Goal: Task Accomplishment & Management: Use online tool/utility

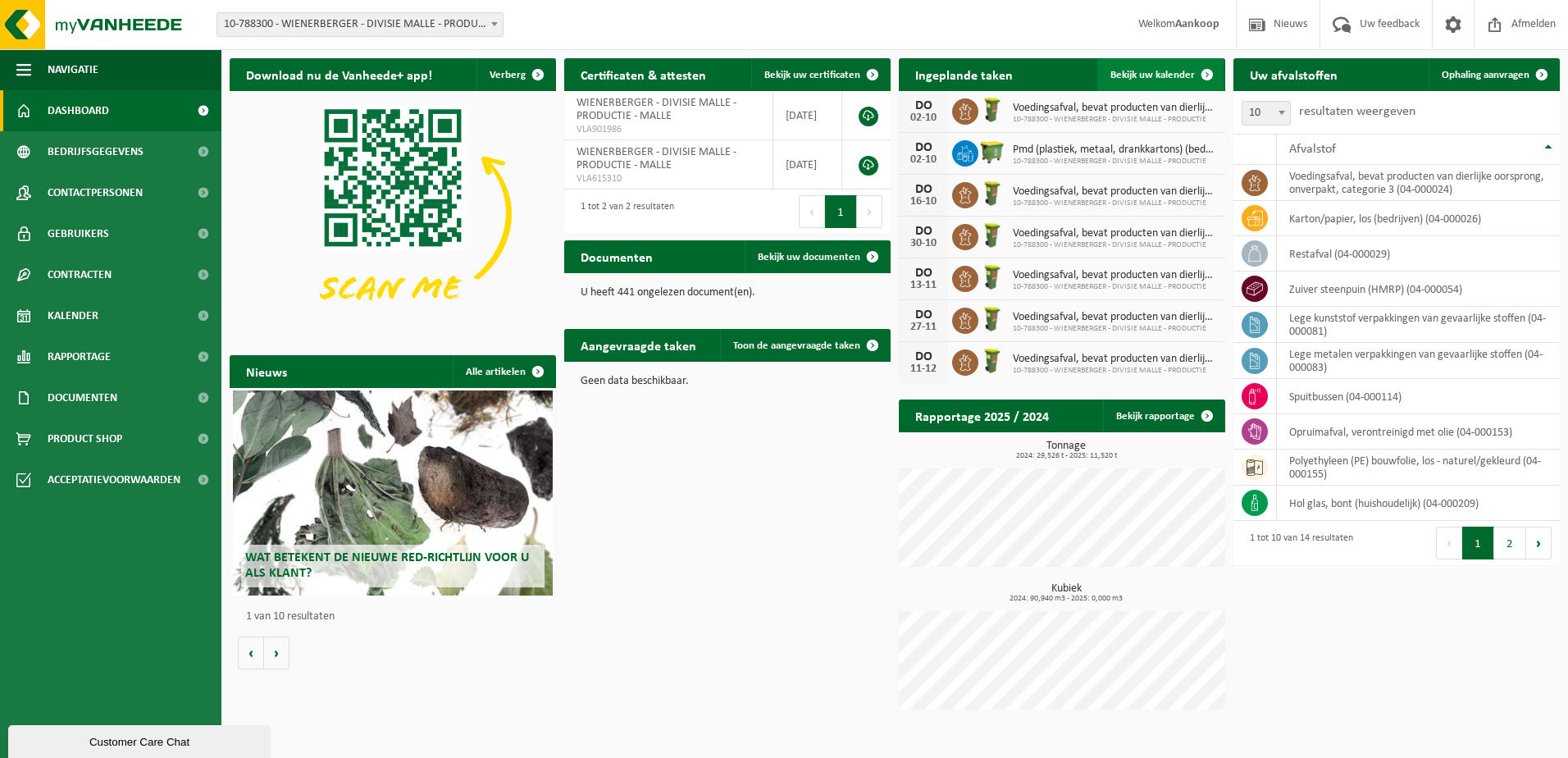
click at [1150, 73] on span "Bekijk uw kalender" at bounding box center [1152, 75] width 85 height 10
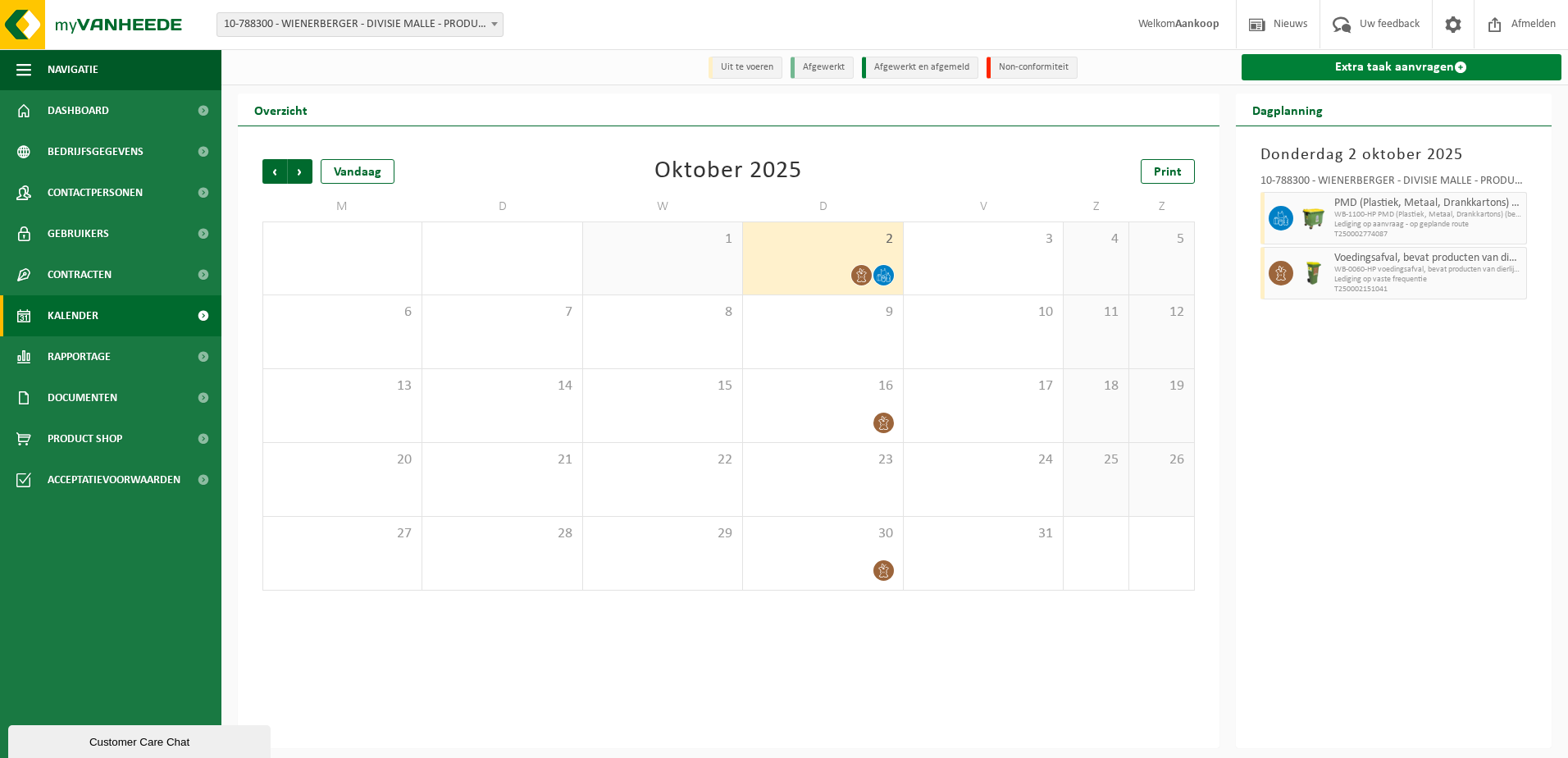
click at [1314, 66] on link "Extra taak aanvragen" at bounding box center [1402, 67] width 321 height 26
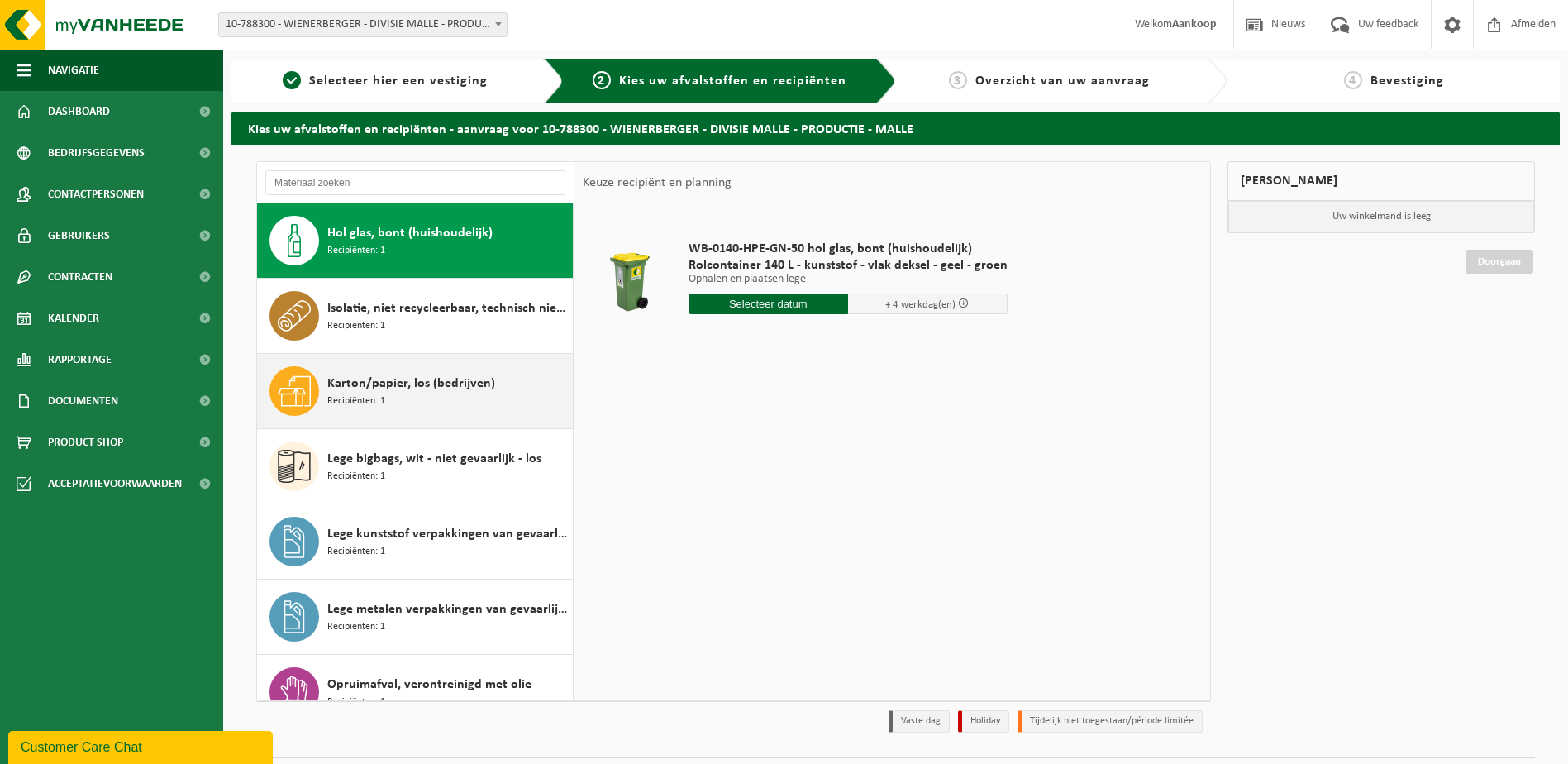
click at [466, 381] on span "Karton/papier, los (bedrijven)" at bounding box center [410, 383] width 168 height 20
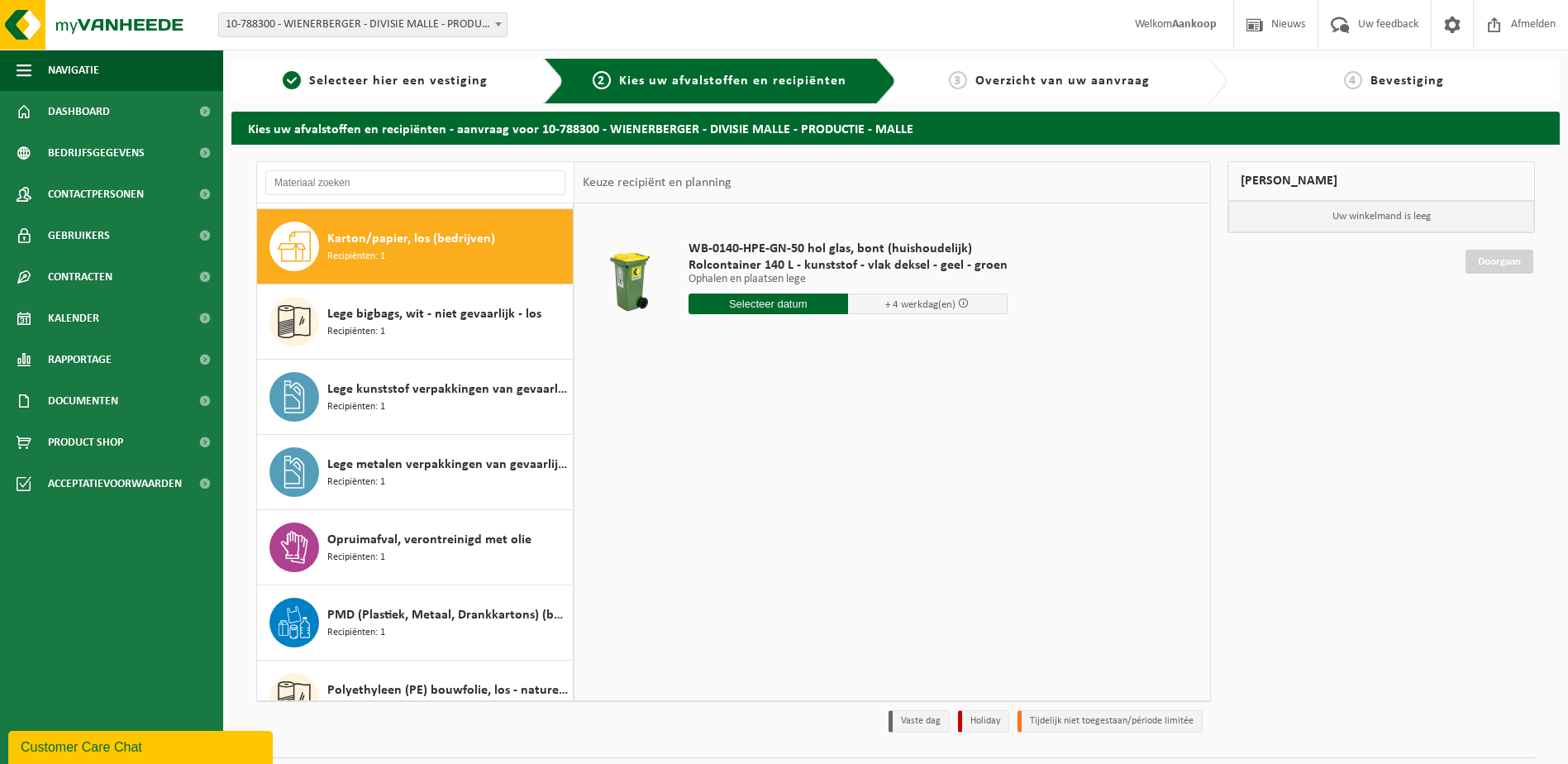
scroll to position [151, 0]
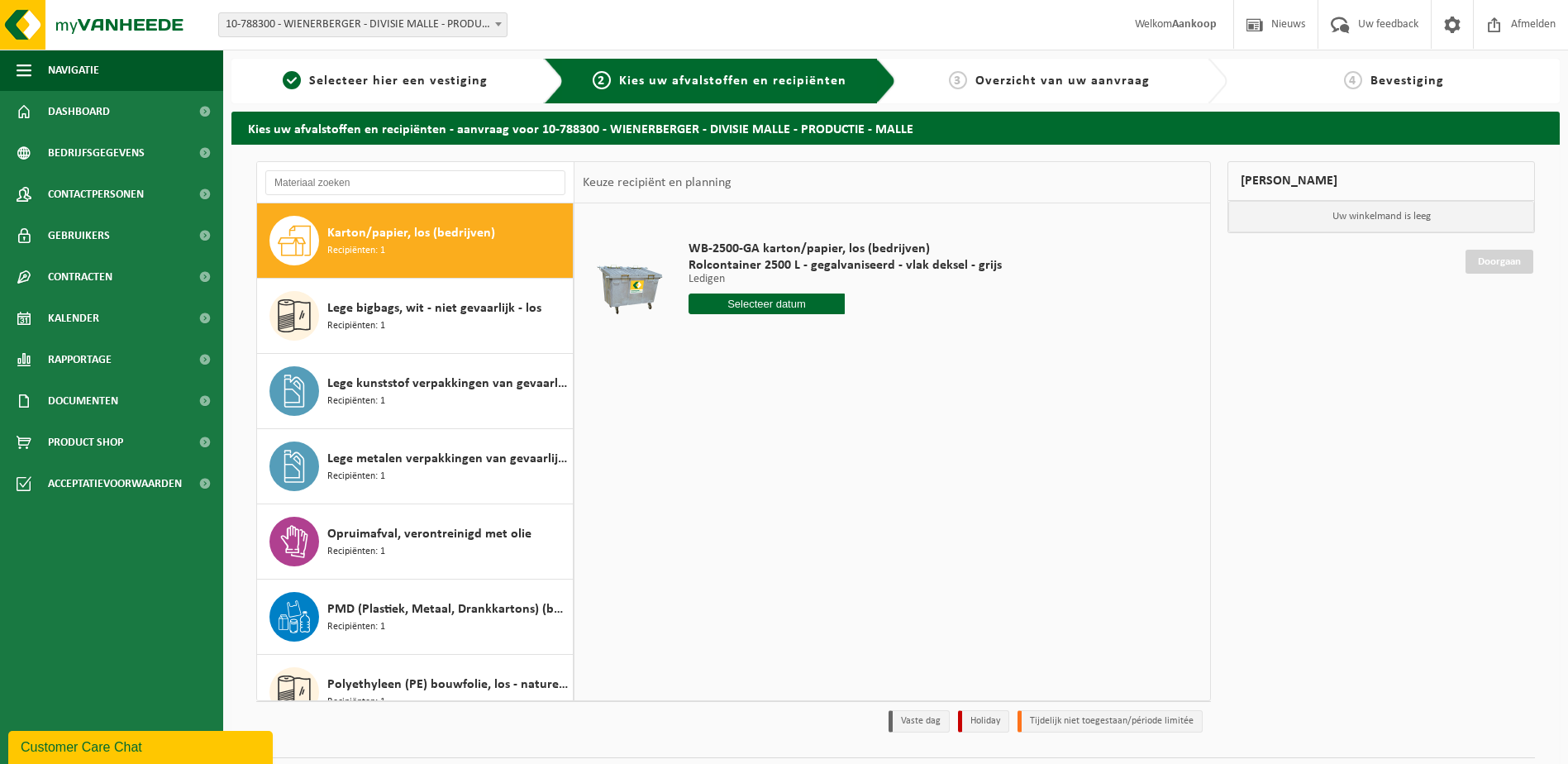
click at [782, 305] on input "text" at bounding box center [766, 304] width 157 height 21
click at [791, 426] on div "9" at bounding box center [790, 424] width 29 height 27
type input "Van 2025-10-09"
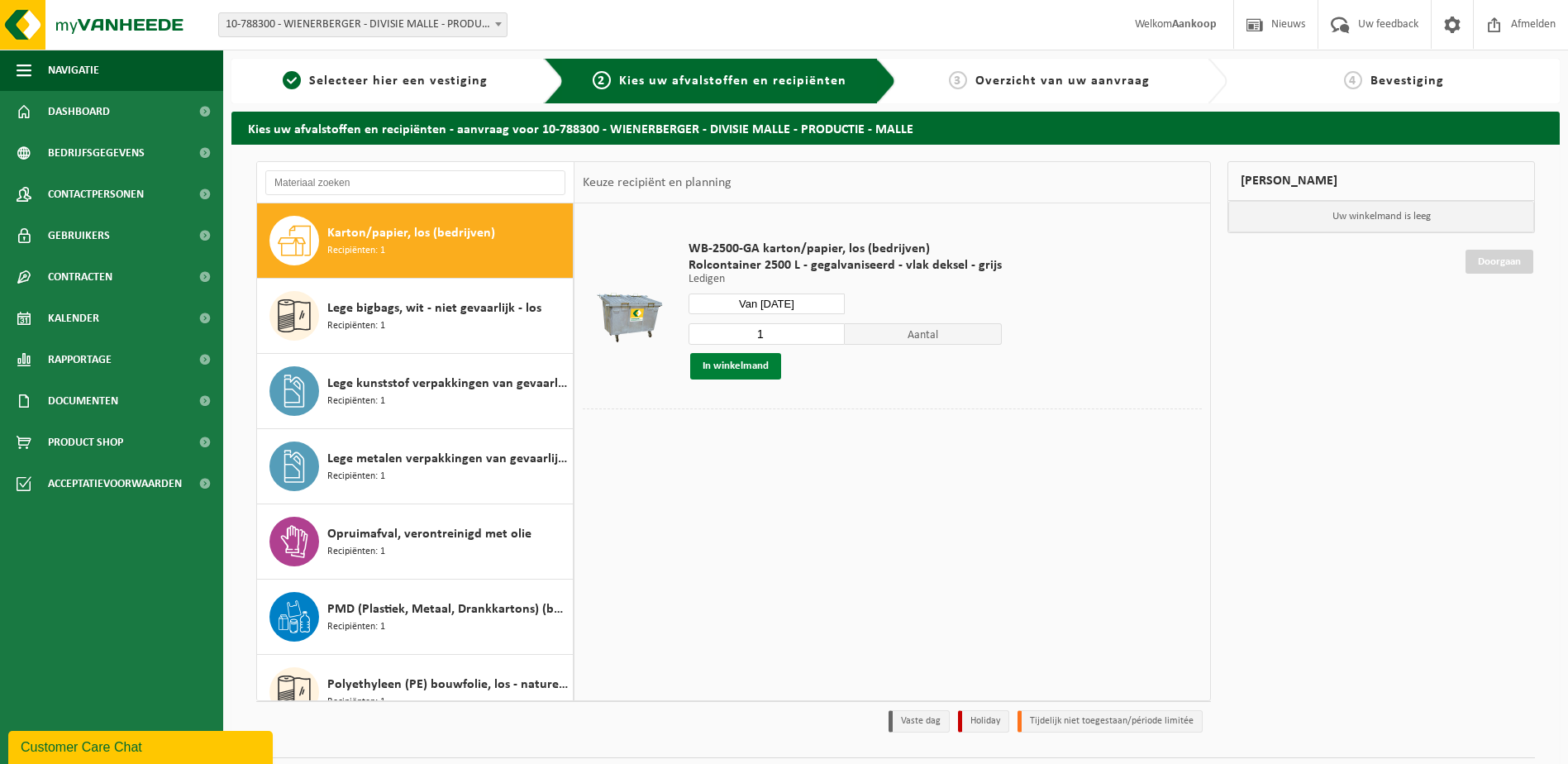
click at [728, 359] on button "In winkelmand" at bounding box center [735, 366] width 91 height 27
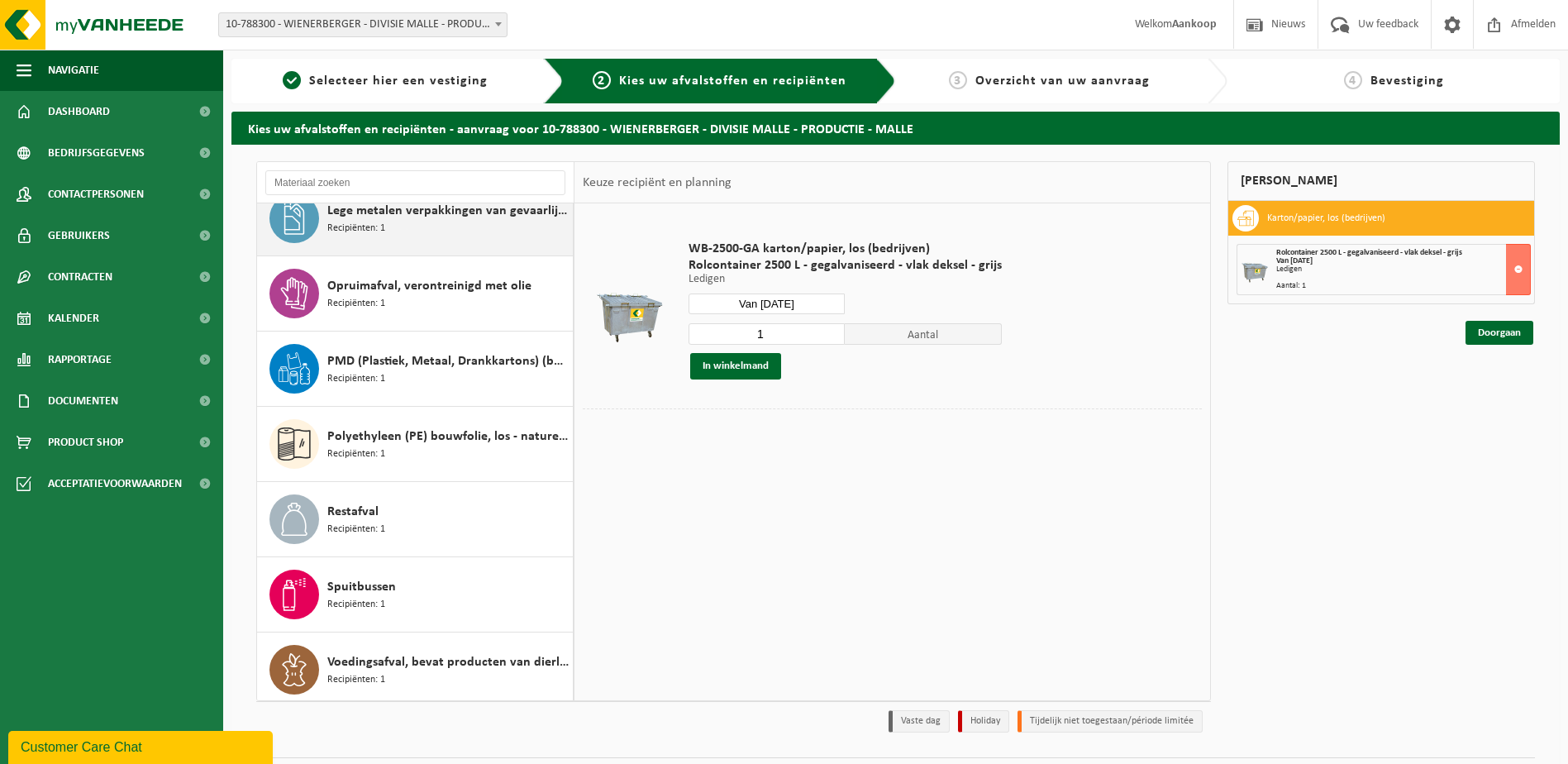
scroll to position [480, 0]
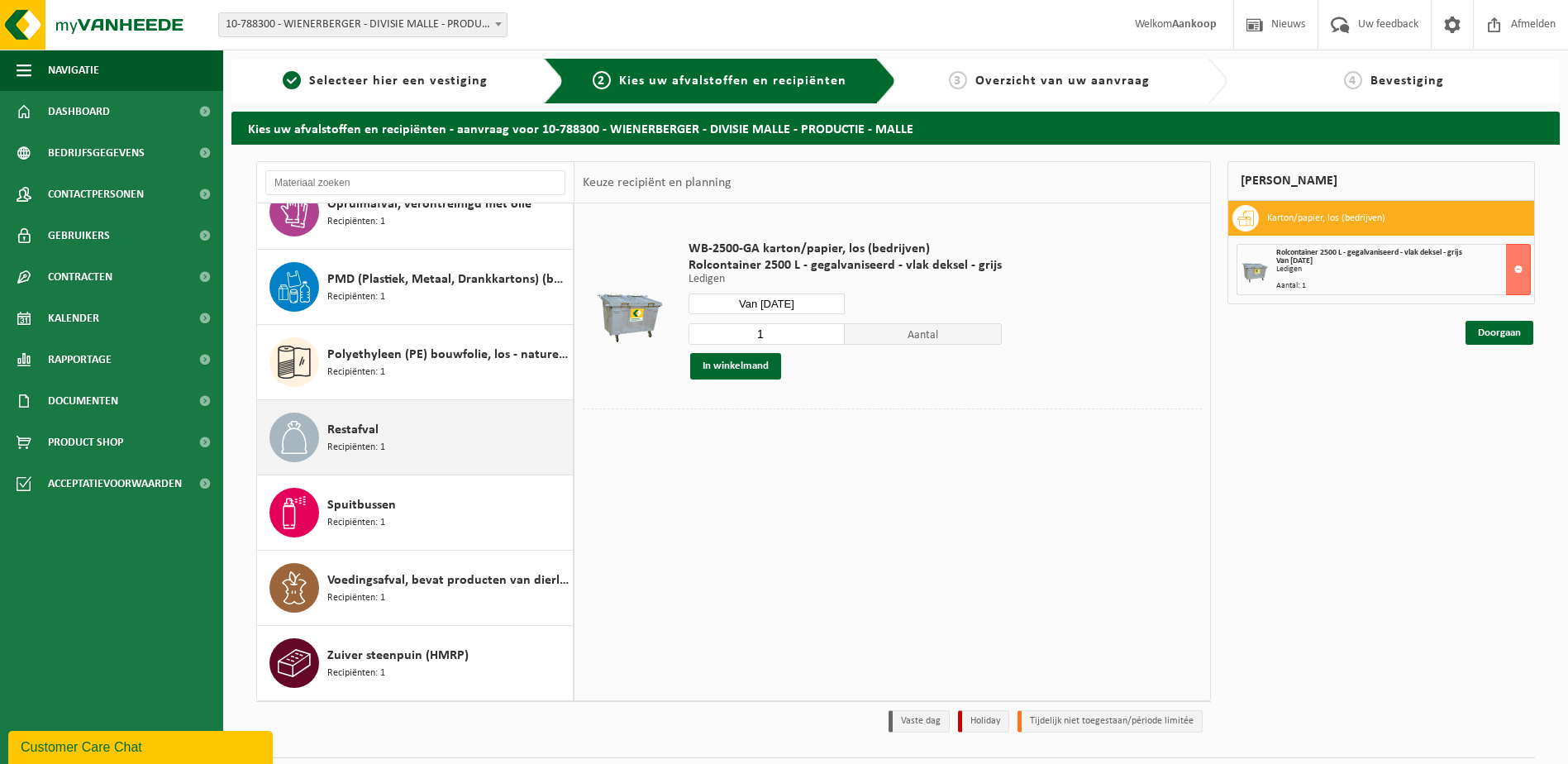
click at [368, 432] on span "Restafval" at bounding box center [353, 429] width 52 height 20
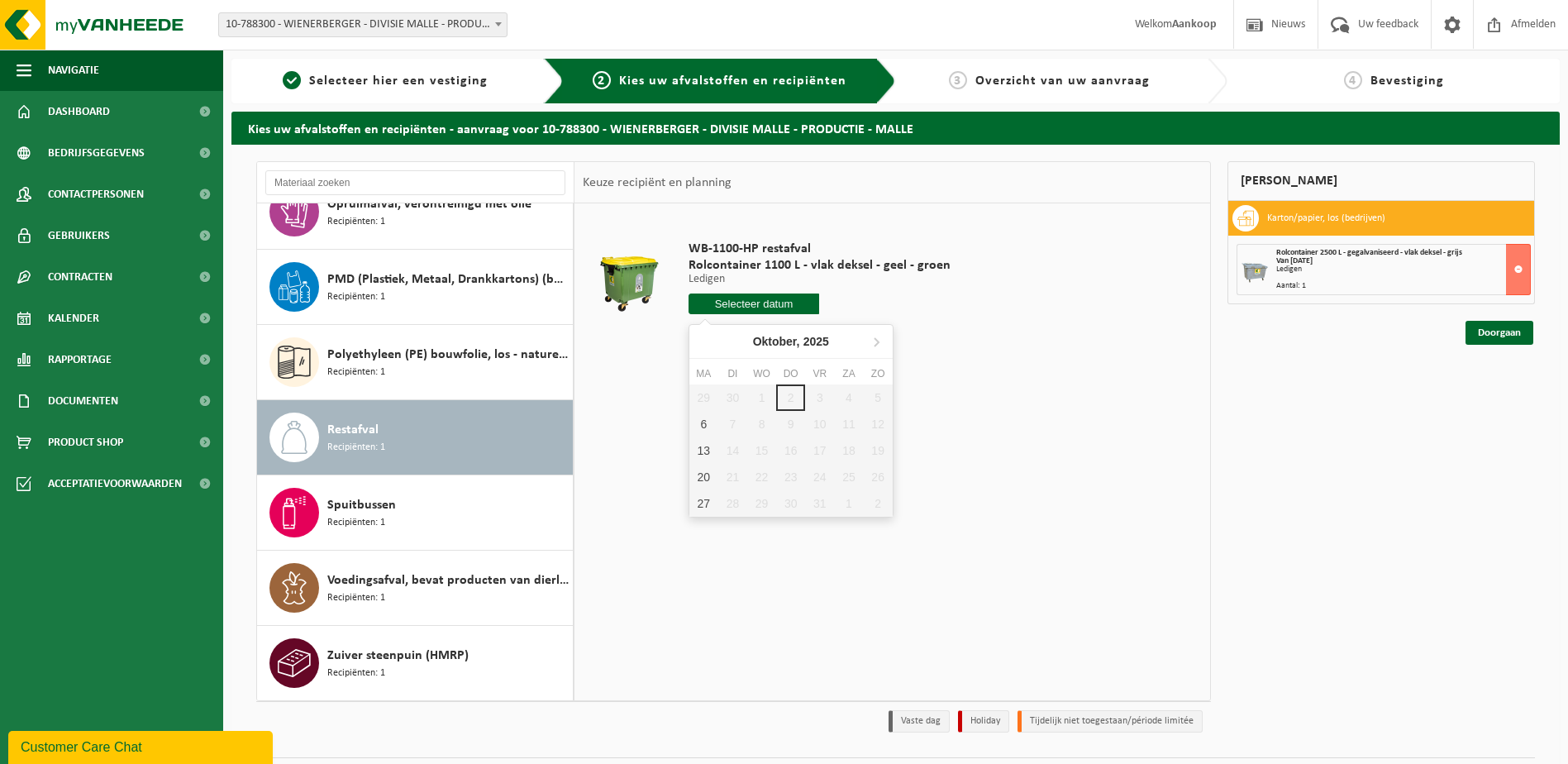
click at [753, 305] on input "text" at bounding box center [753, 304] width 132 height 21
click at [704, 429] on div "6" at bounding box center [704, 424] width 29 height 27
type input "Van 2025-10-06"
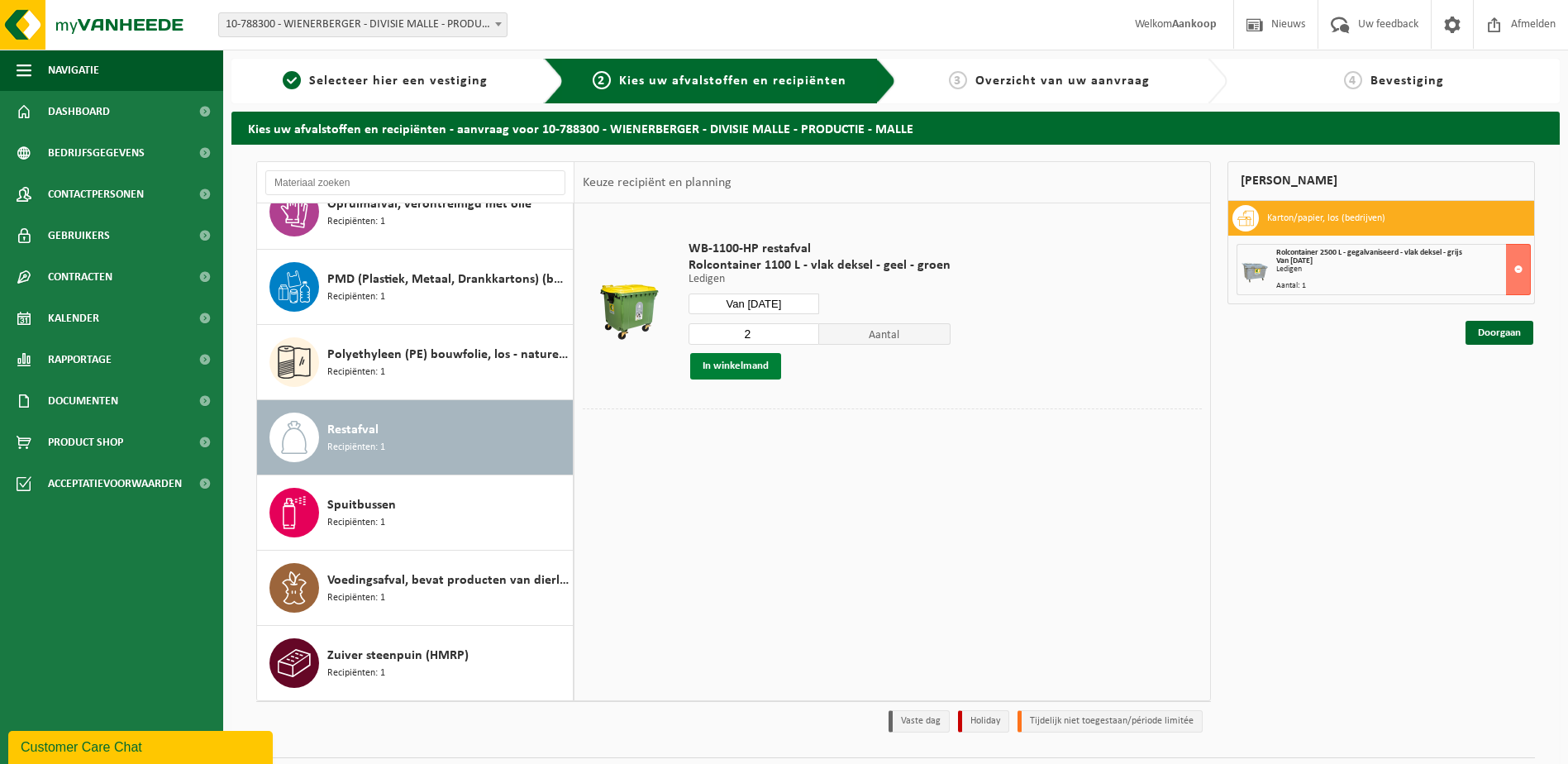
click at [726, 363] on button "In winkelmand" at bounding box center [735, 366] width 91 height 27
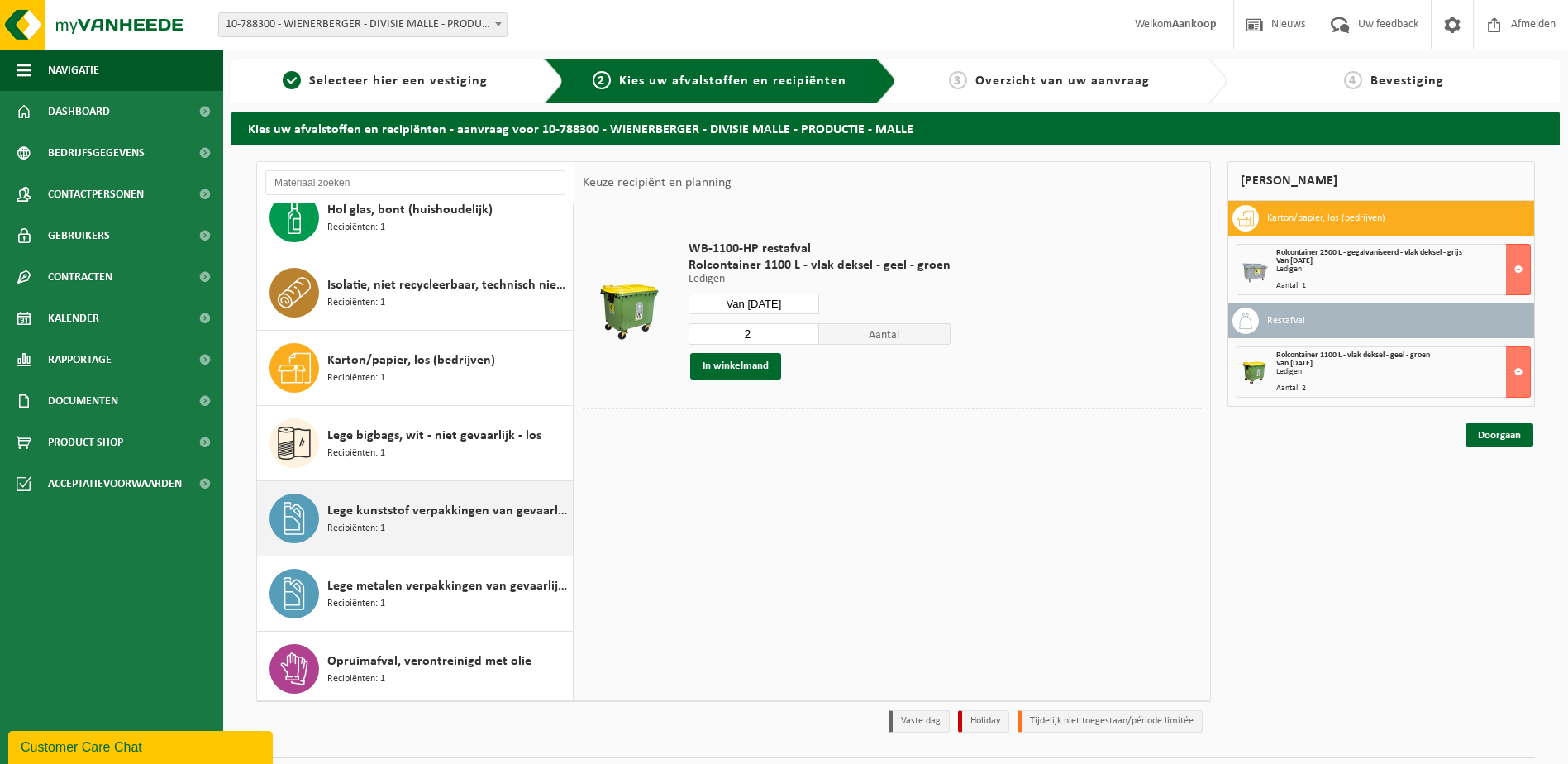
scroll to position [0, 0]
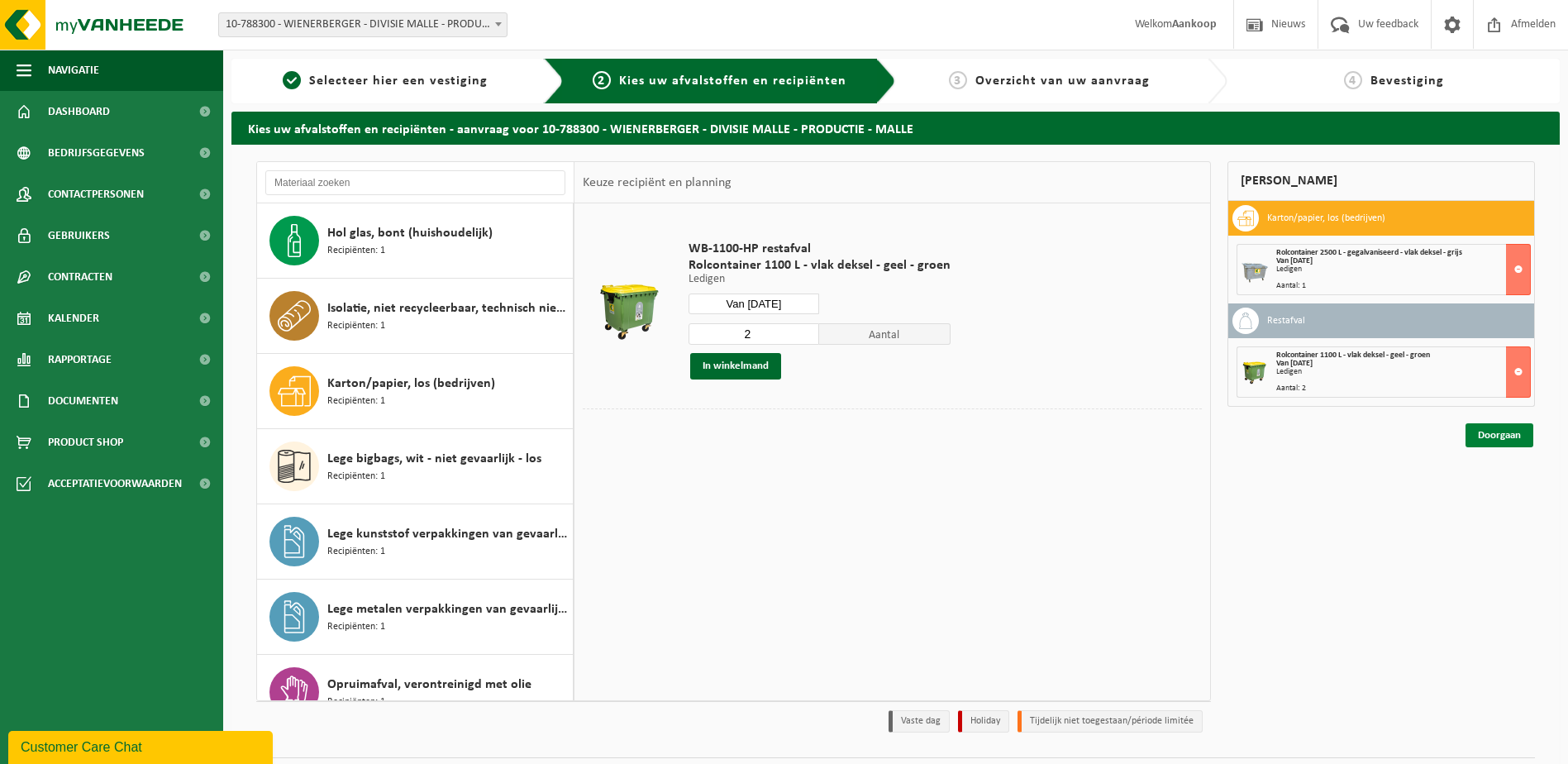
click at [1479, 429] on link "Doorgaan" at bounding box center [1499, 435] width 68 height 24
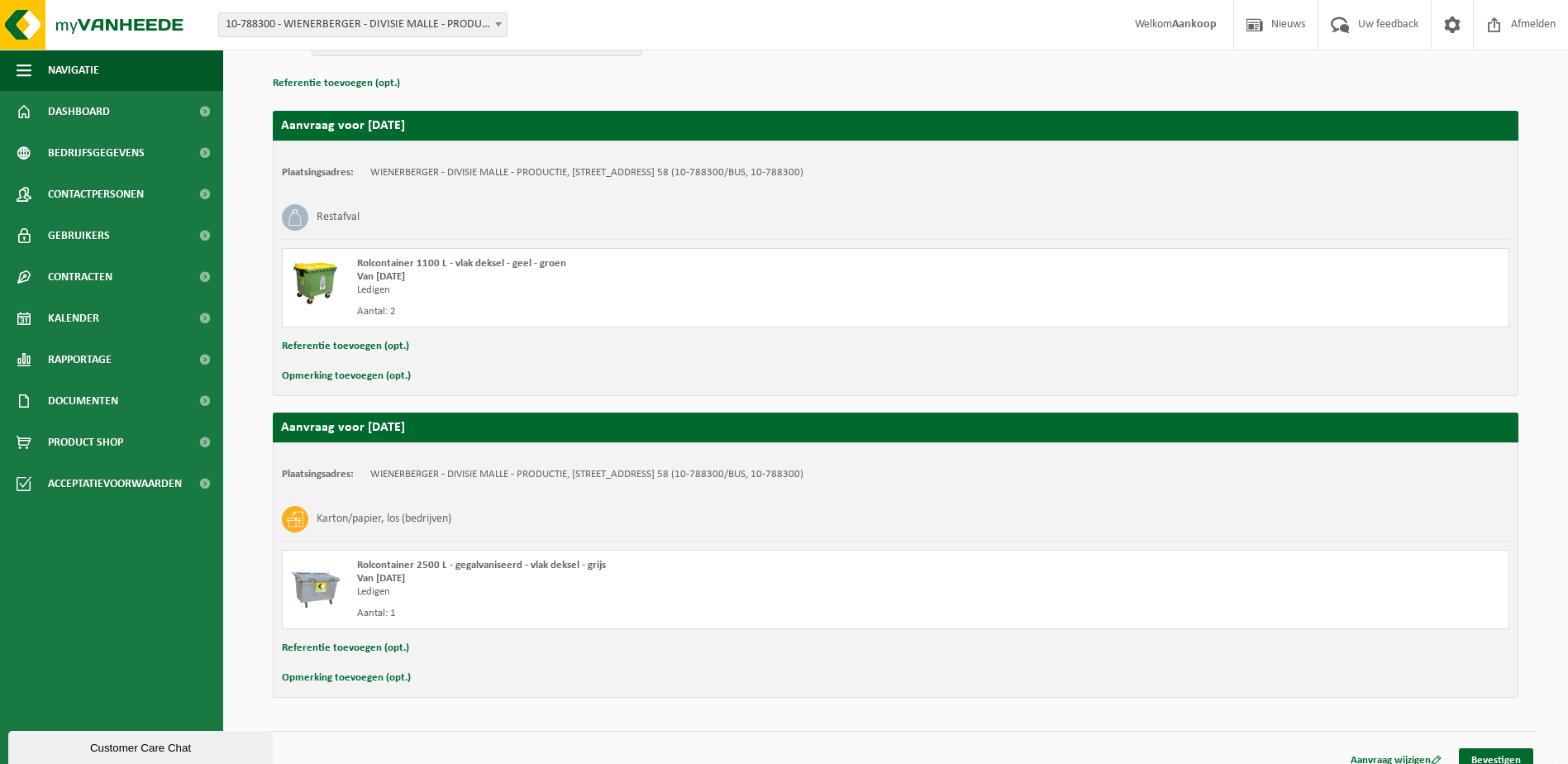
scroll to position [247, 0]
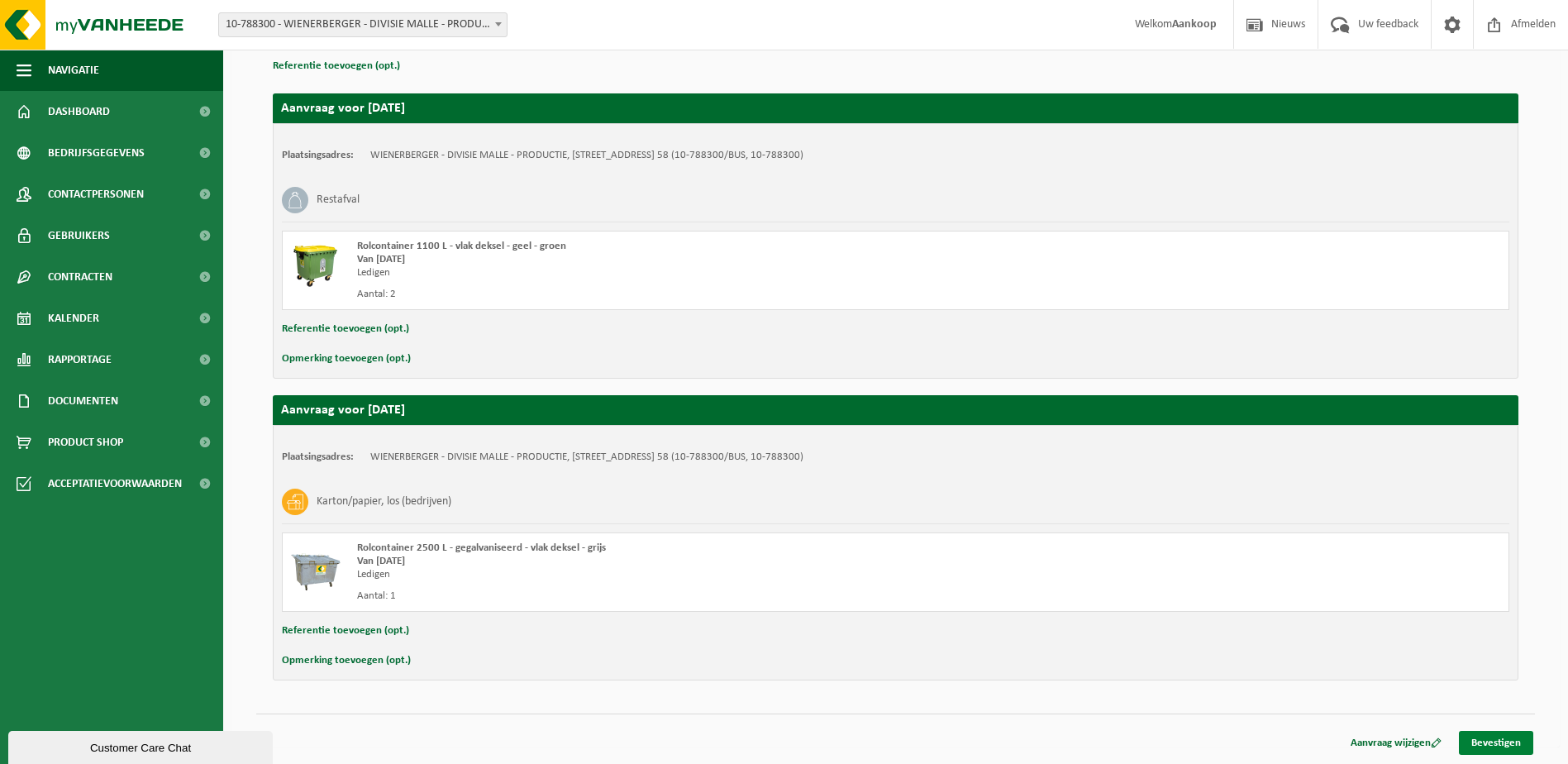
click at [1503, 740] on link "Bevestigen" at bounding box center [1496, 742] width 74 height 24
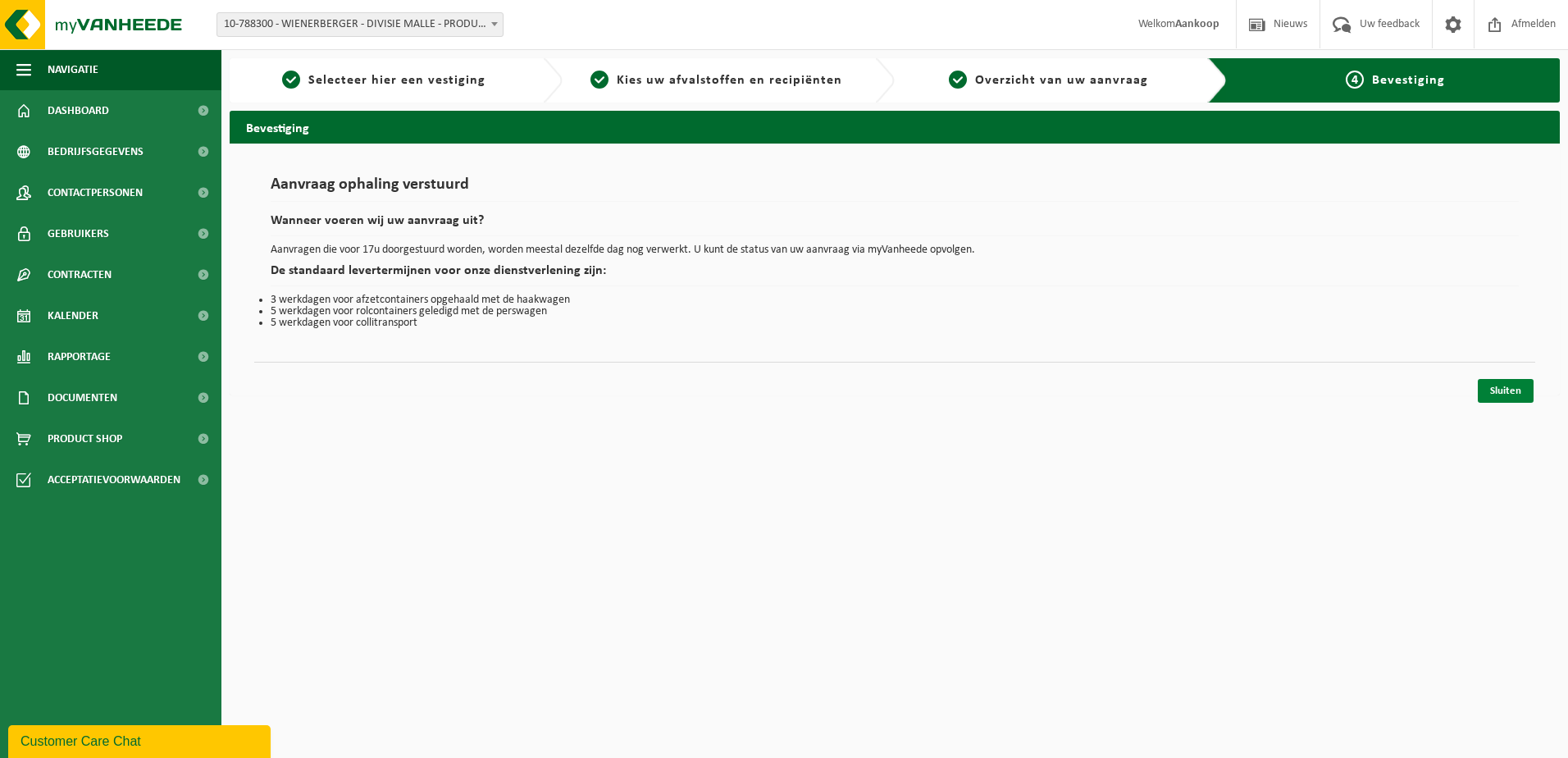
click at [1500, 388] on link "Sluiten" at bounding box center [1505, 391] width 55 height 24
